Goal: Information Seeking & Learning: Find specific fact

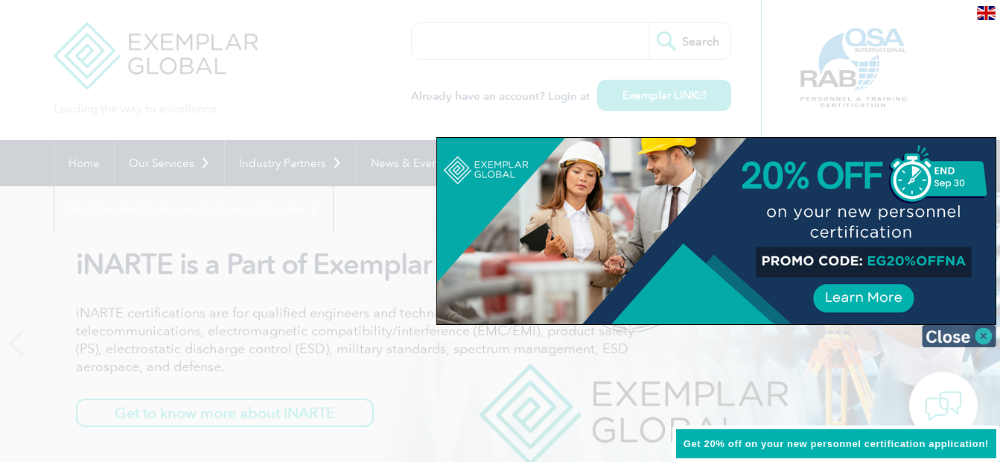
click at [975, 338] on img at bounding box center [959, 336] width 74 height 22
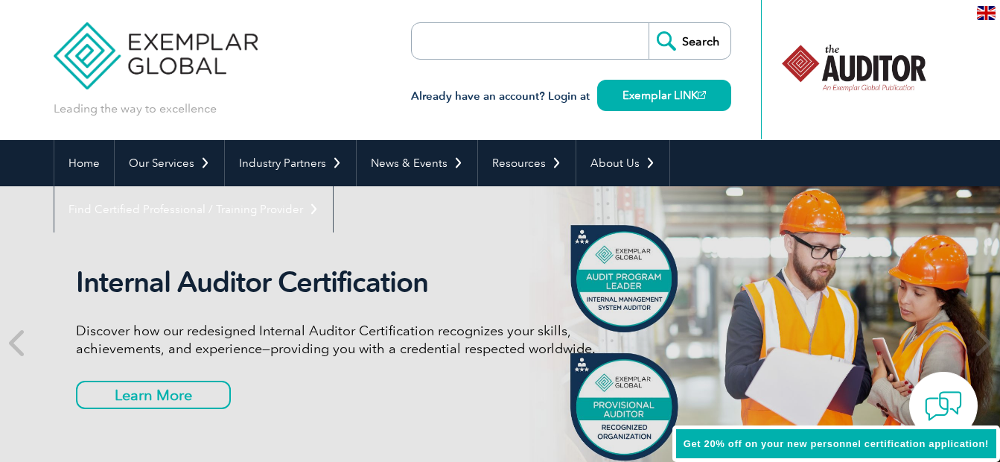
click at [478, 39] on input "search" at bounding box center [497, 41] width 156 height 36
click at [459, 31] on input "search" at bounding box center [497, 41] width 156 height 36
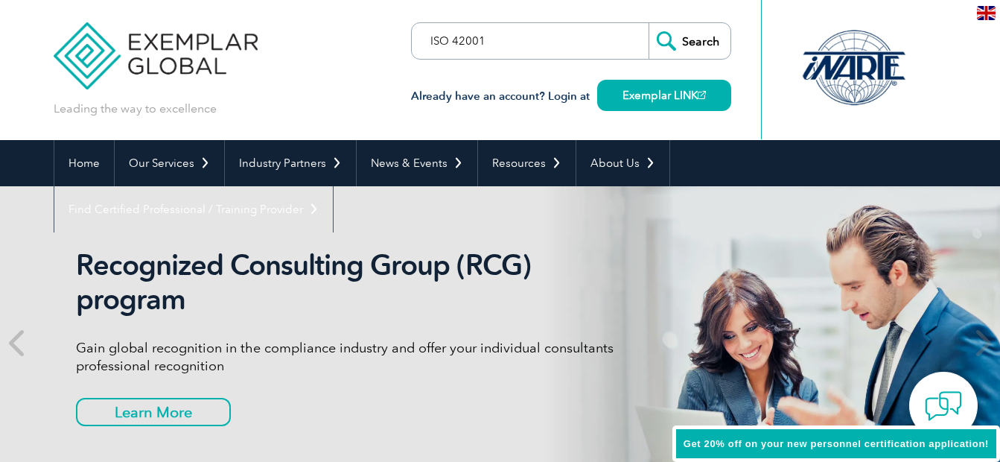
type input "ISO 42001"
click at [649, 23] on input "Search" at bounding box center [690, 41] width 82 height 36
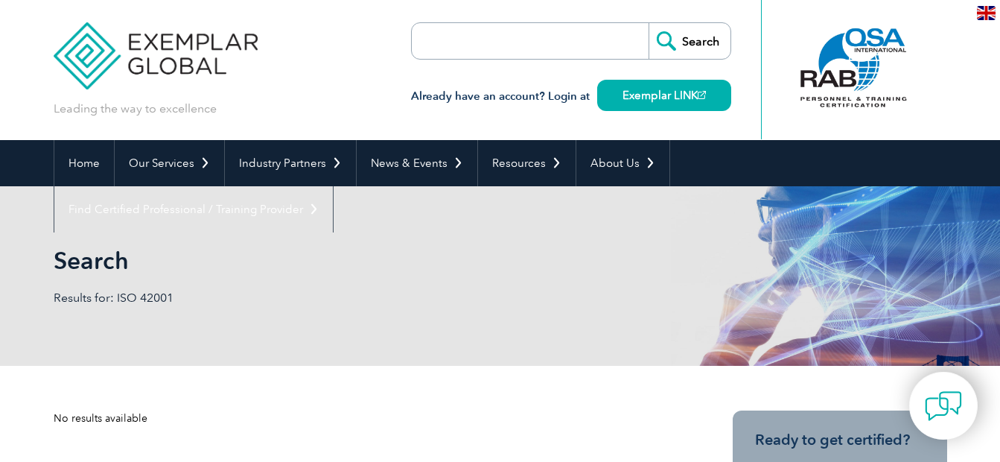
click at [553, 34] on input "search" at bounding box center [497, 41] width 156 height 36
type input "3"
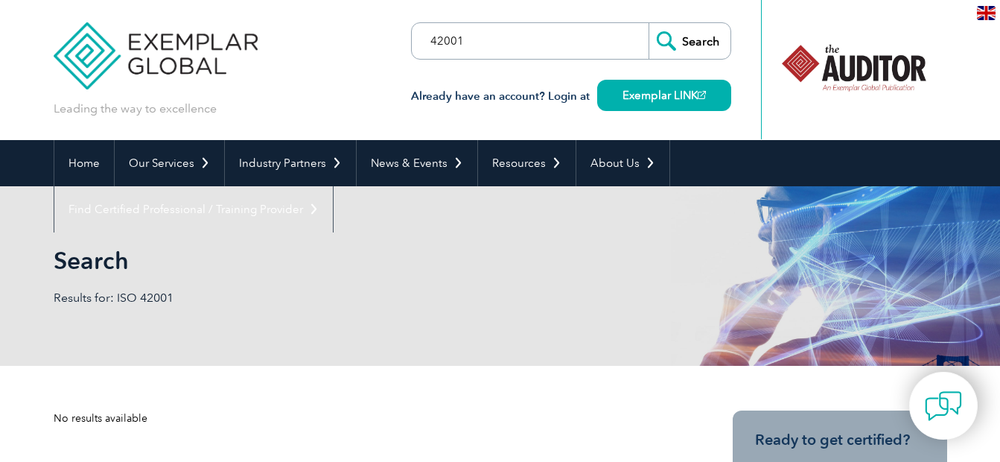
type input "42001"
click at [649, 23] on input "Search" at bounding box center [690, 41] width 82 height 36
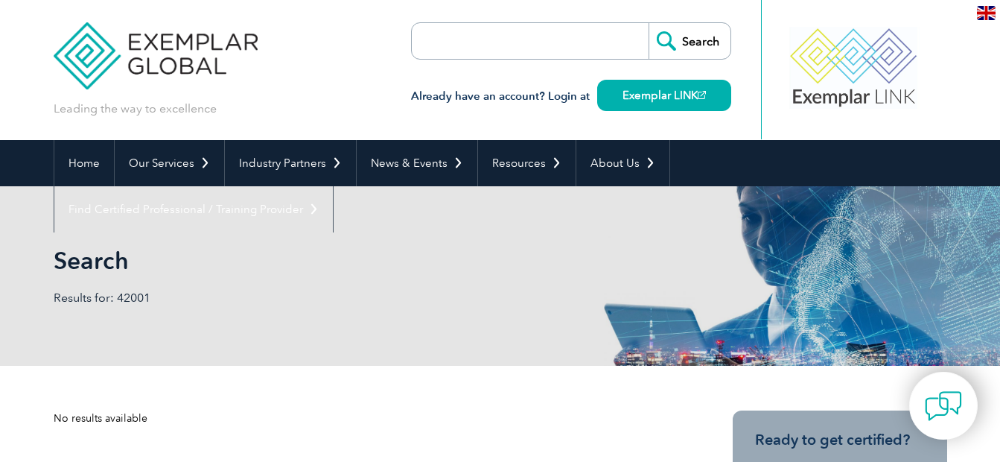
click at [343, 356] on div "Search Results for: 42001" at bounding box center [501, 275] width 894 height 179
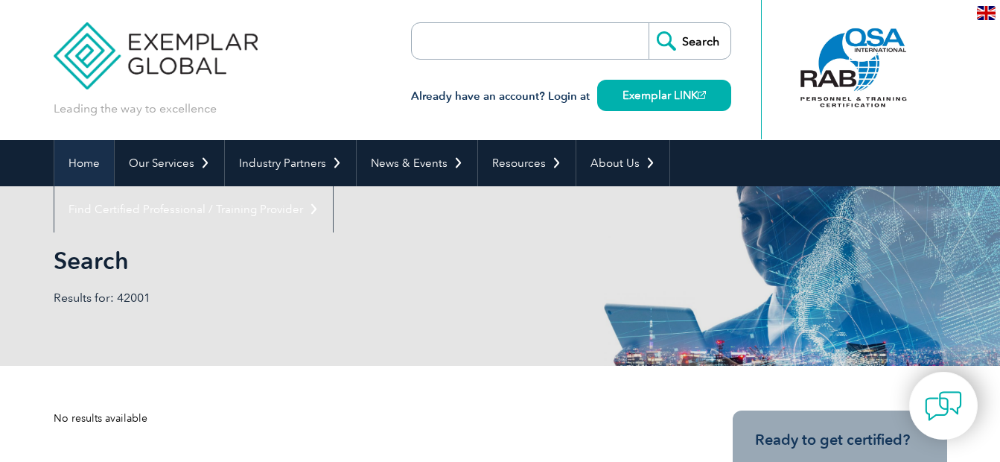
click at [96, 164] on link "Home" at bounding box center [84, 163] width 60 height 46
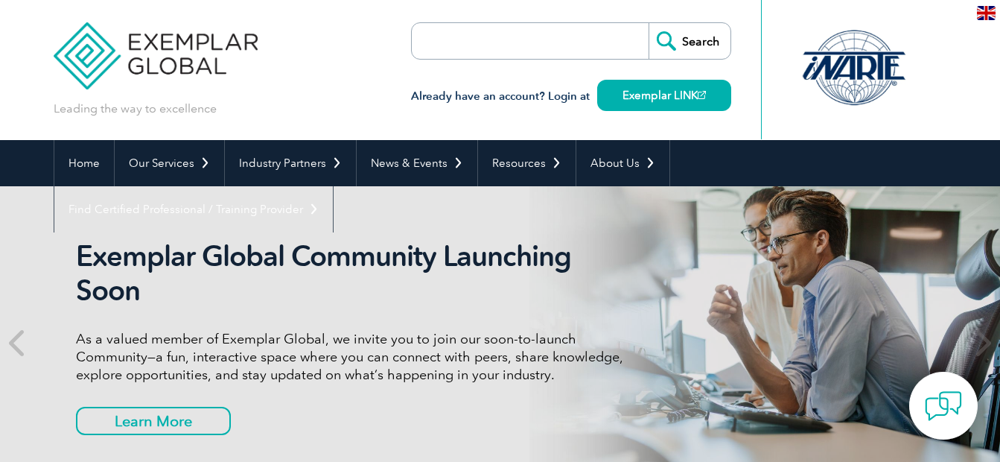
click at [468, 273] on h2 "Exemplar Global Community Launching Soon" at bounding box center [355, 273] width 559 height 69
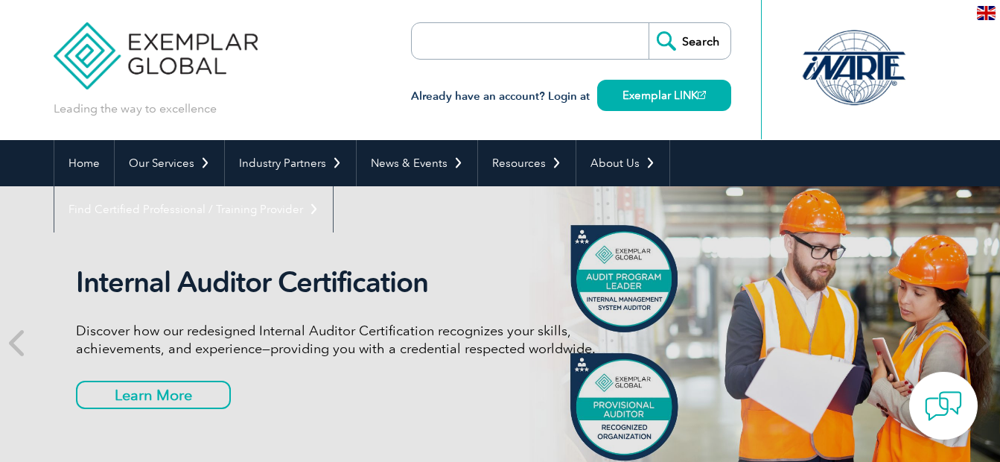
click at [516, 285] on h2 "Internal Auditor Certification" at bounding box center [355, 282] width 559 height 34
click at [90, 174] on link "Home" at bounding box center [84, 163] width 60 height 46
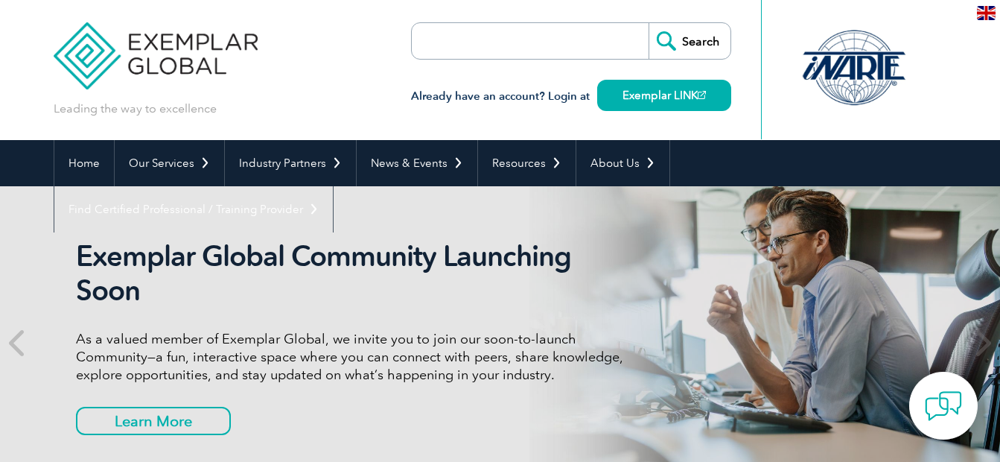
click at [449, 271] on h2 "Exemplar Global Community Launching Soon" at bounding box center [355, 273] width 559 height 69
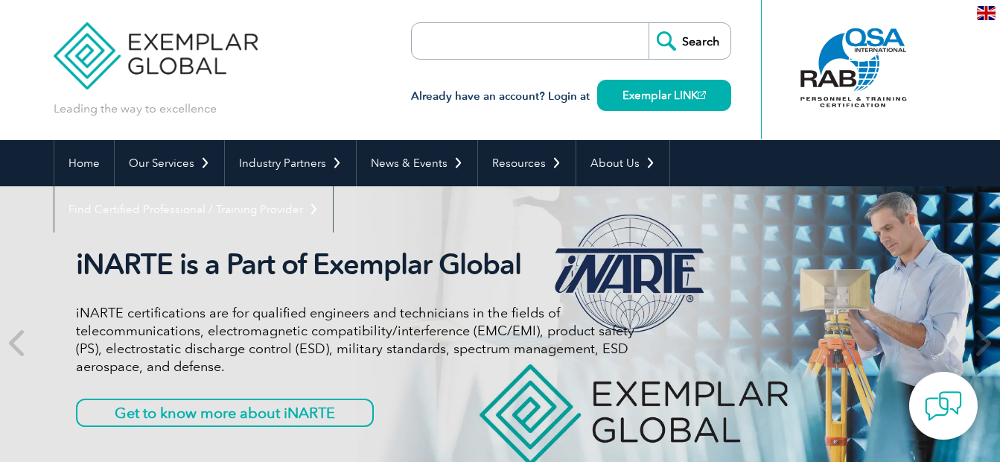
click at [445, 40] on input "search" at bounding box center [497, 41] width 156 height 36
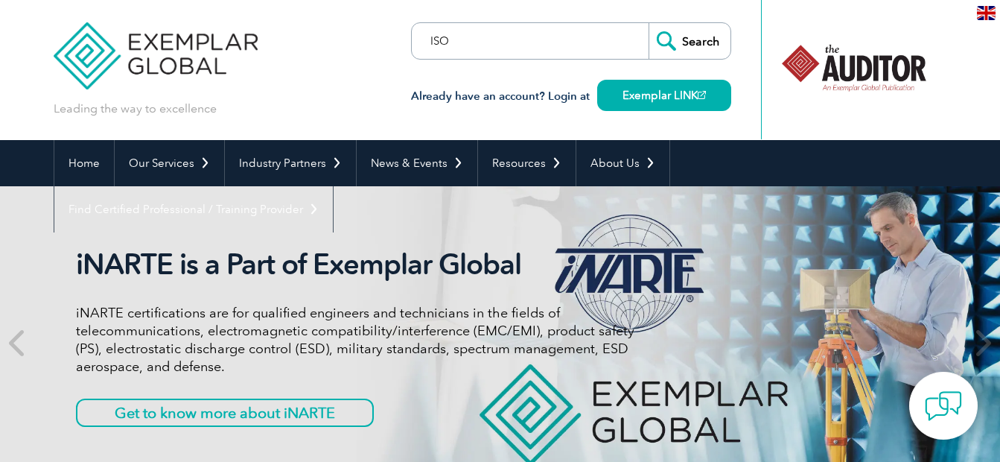
type input "ISO 42001"
click at [649, 23] on input "Search" at bounding box center [690, 41] width 82 height 36
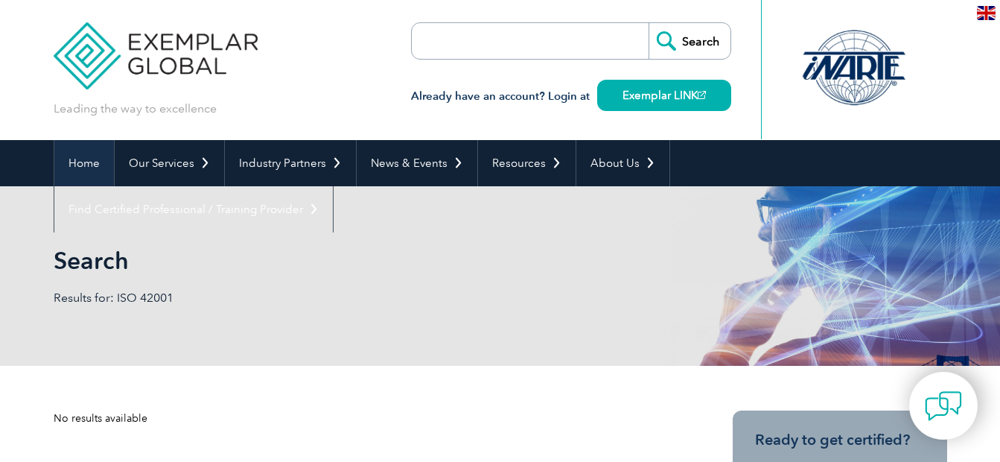
click at [104, 174] on link "Home" at bounding box center [84, 163] width 60 height 46
